Goal: Information Seeking & Learning: Find specific fact

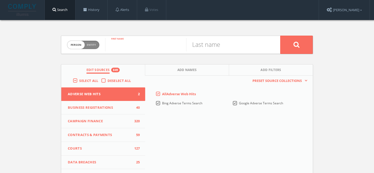
click at [139, 41] on input "text" at bounding box center [145, 45] width 81 height 14
paste input "Business Development Business Development Grupo Baoba"
type input "Business Development Business Development Grupo Baoba"
click at [148, 46] on input "Business Development Business Development Grupo Baoba" at bounding box center [145, 45] width 81 height 14
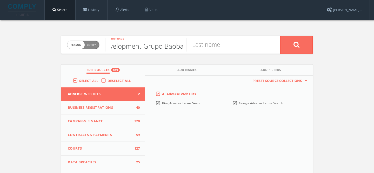
click at [148, 46] on input "Business Development Business Development Grupo Baoba" at bounding box center [145, 45] width 81 height 14
paste input "[PERSON_NAME]"
click at [156, 46] on input "[PERSON_NAME]" at bounding box center [145, 45] width 81 height 14
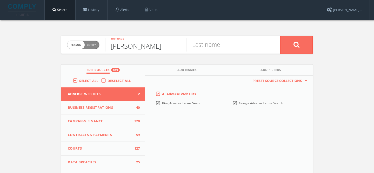
click at [156, 46] on input "[PERSON_NAME]" at bounding box center [145, 45] width 81 height 14
type input "[PERSON_NAME]"
paste input "Scodro"
type input "Scodro"
click at [280, 36] on button at bounding box center [296, 45] width 32 height 18
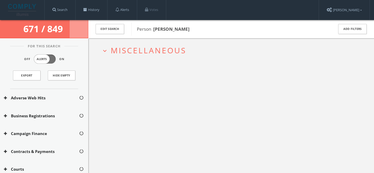
click at [153, 48] on span "Miscellaneous" at bounding box center [149, 50] width 76 height 11
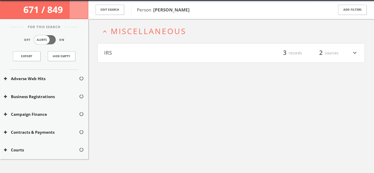
scroll to position [20, 0]
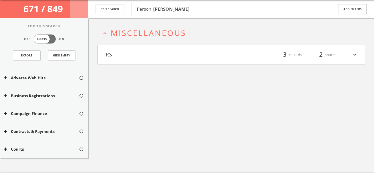
click at [152, 37] on span "Miscellaneous" at bounding box center [149, 33] width 76 height 11
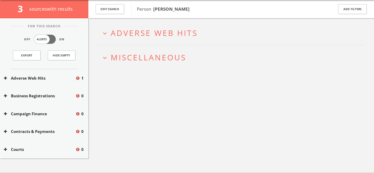
click at [192, 29] on span "Adverse Web Hits" at bounding box center [154, 33] width 87 height 11
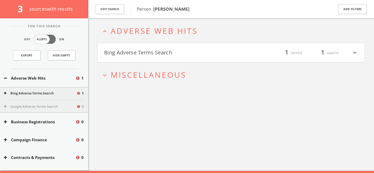
click at [167, 49] on button "Bing Adverse Terms Search" at bounding box center [167, 52] width 127 height 9
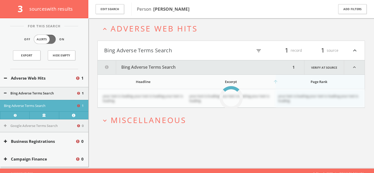
scroll to position [30, 0]
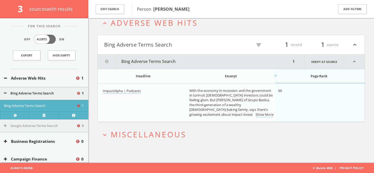
click at [177, 135] on span "Miscellaneous" at bounding box center [149, 134] width 76 height 11
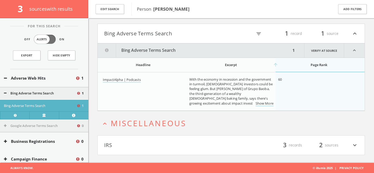
scroll to position [0, 0]
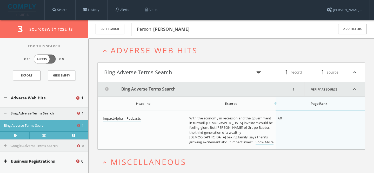
click at [161, 48] on span "Adverse Web Hits" at bounding box center [154, 50] width 87 height 11
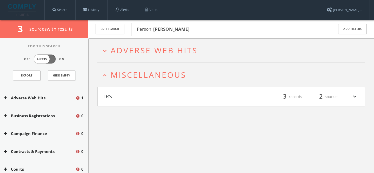
click at [157, 77] on span "Miscellaneous" at bounding box center [149, 74] width 76 height 11
